Goal: Check status: Check status

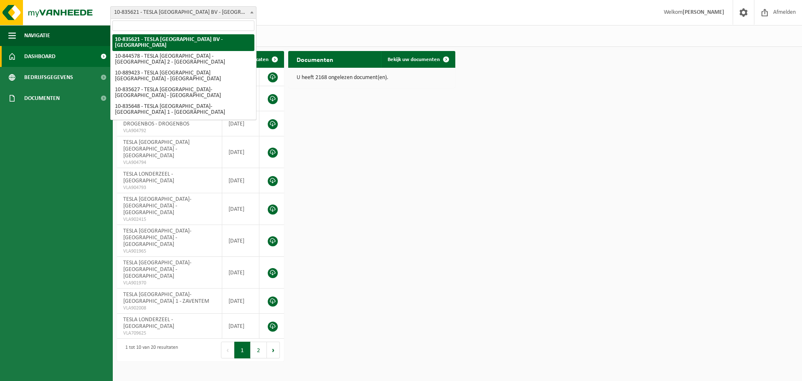
click at [251, 13] on span at bounding box center [252, 12] width 8 height 11
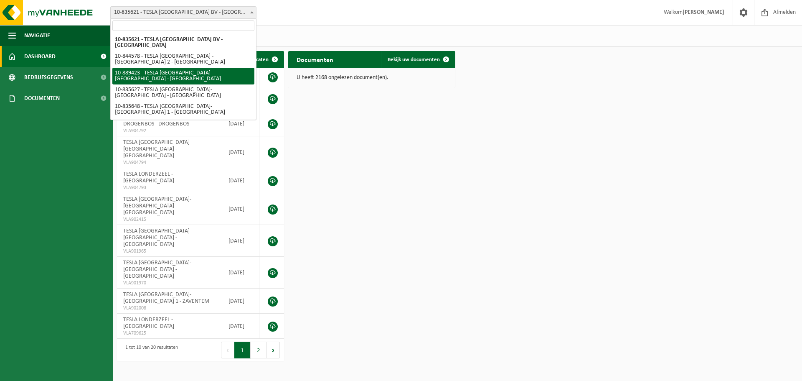
select select "113931"
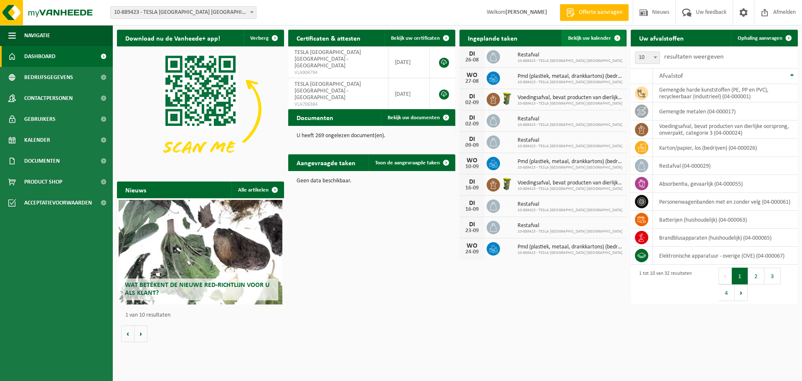
click at [588, 39] on span "Bekijk uw kalender" at bounding box center [589, 38] width 43 height 5
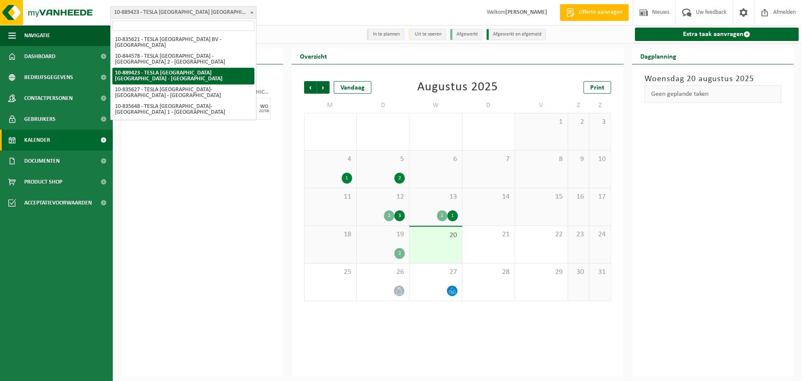
click at [208, 7] on span "10-889423 - TESLA [GEOGRAPHIC_DATA] [GEOGRAPHIC_DATA] - [GEOGRAPHIC_DATA]" at bounding box center [183, 13] width 145 height 12
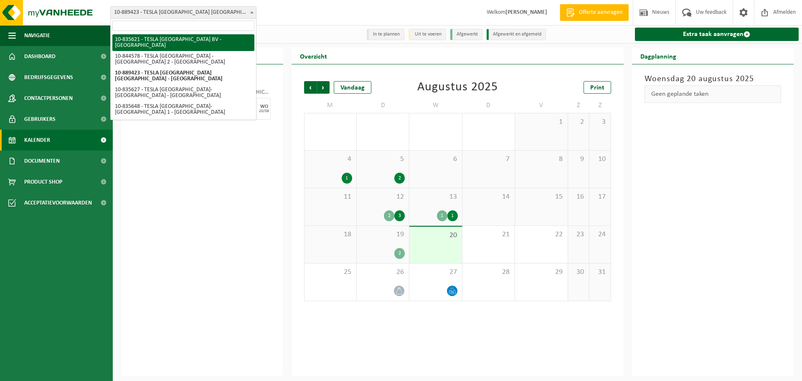
select select "90469"
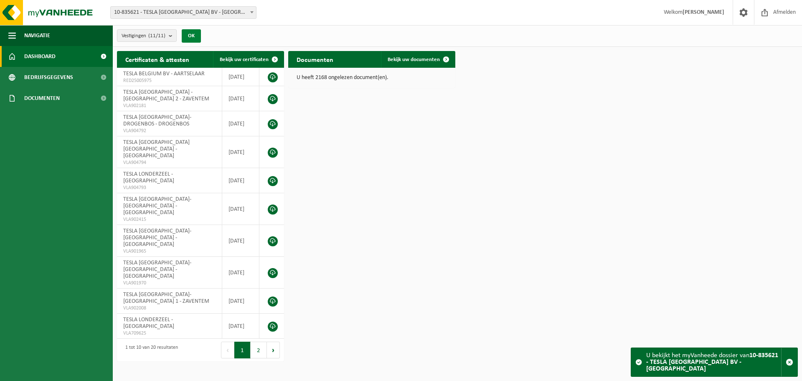
click at [197, 37] on button "OK" at bounding box center [191, 35] width 19 height 13
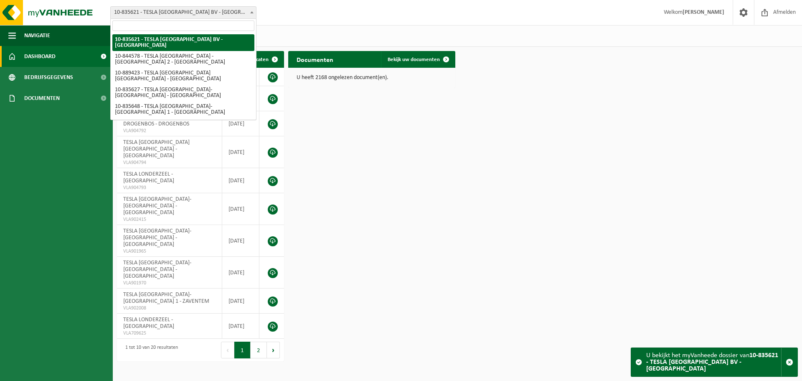
click at [246, 13] on span "10-835621 - TESLA [GEOGRAPHIC_DATA] BV - [GEOGRAPHIC_DATA]" at bounding box center [183, 13] width 145 height 12
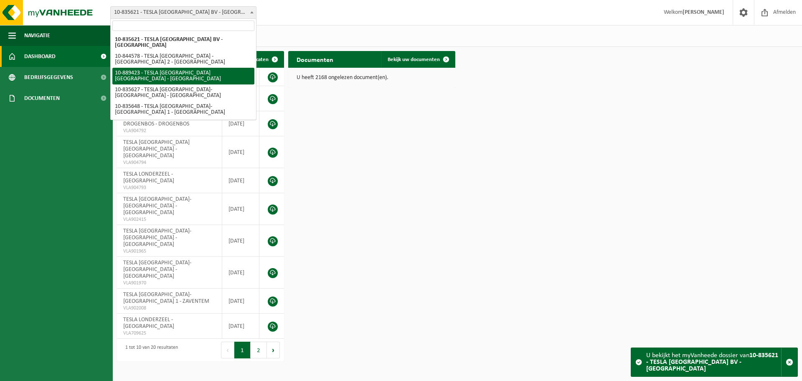
select select "113931"
